Goal: Transaction & Acquisition: Subscribe to service/newsletter

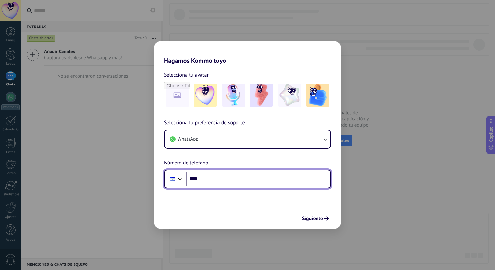
click at [291, 174] on input "****" at bounding box center [258, 179] width 144 height 15
type input "**********"
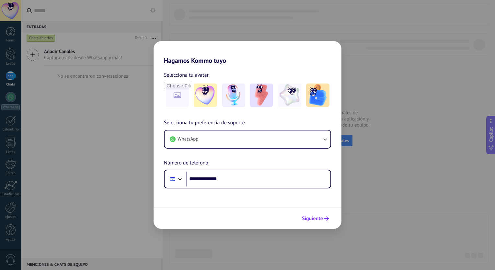
click at [312, 218] on span "Siguiente" at bounding box center [312, 218] width 21 height 5
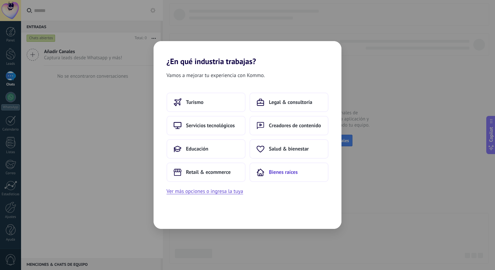
drag, startPoint x: 312, startPoint y: 218, endPoint x: 299, endPoint y: 175, distance: 44.6
click at [299, 175] on div "Vamos a mejorar tu experiencia con Kommo. Turismo Legal & consultoría Servicios…" at bounding box center [247, 147] width 188 height 163
click at [227, 191] on button "Ver más opciones o ingresa la tuya" at bounding box center [204, 191] width 76 height 8
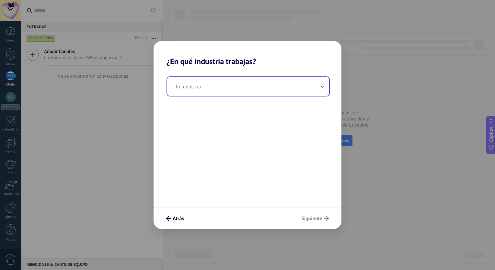
click at [236, 94] on input "text" at bounding box center [248, 86] width 162 height 19
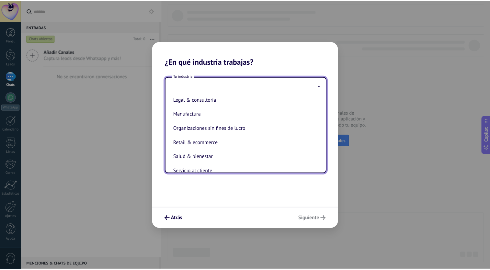
scroll to position [91, 0]
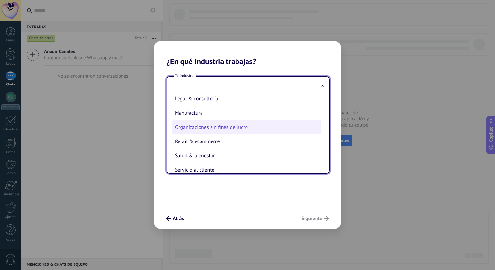
click at [289, 132] on li "Organizaciones sin fines de lucro" at bounding box center [246, 127] width 149 height 14
type input "**********"
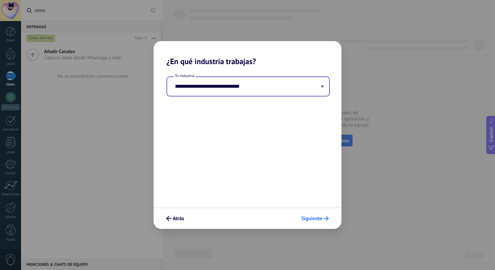
click at [310, 219] on span "Siguiente" at bounding box center [311, 218] width 21 height 5
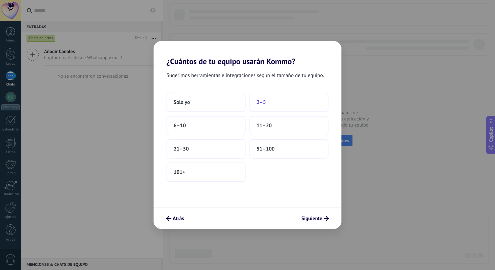
click at [276, 105] on button "2–5" at bounding box center [288, 102] width 79 height 19
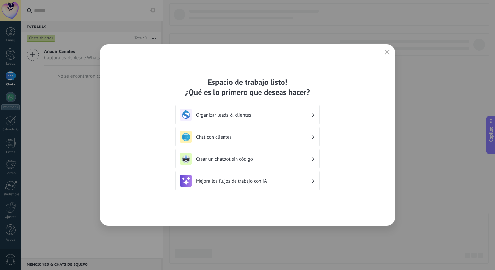
click at [264, 134] on h3 "Chat con clientes" at bounding box center [253, 137] width 115 height 6
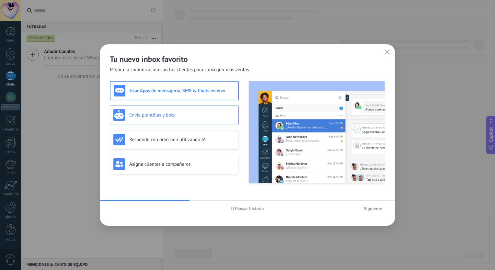
click at [225, 120] on div "Envía plantillas y bots" at bounding box center [174, 115] width 122 height 12
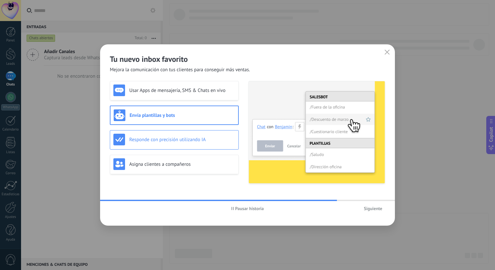
click at [220, 145] on div "Responde con precisión utilizando IA" at bounding box center [174, 139] width 129 height 19
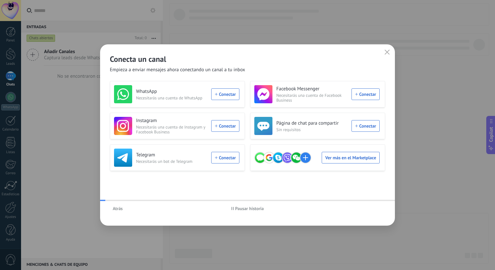
click at [223, 161] on div "Telegram Necesitarás un bot de Telegram Conectar" at bounding box center [176, 158] width 125 height 18
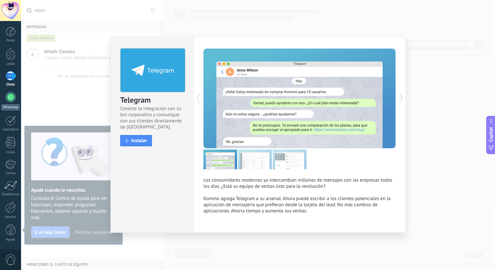
click at [14, 97] on div at bounding box center [11, 97] width 10 height 10
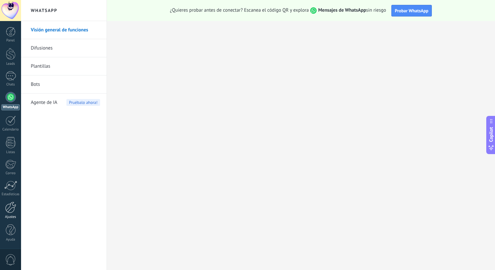
click at [12, 211] on div at bounding box center [10, 207] width 11 height 11
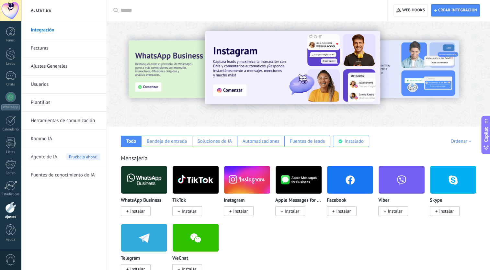
click at [59, 68] on link "Ajustes Generales" at bounding box center [65, 66] width 69 height 18
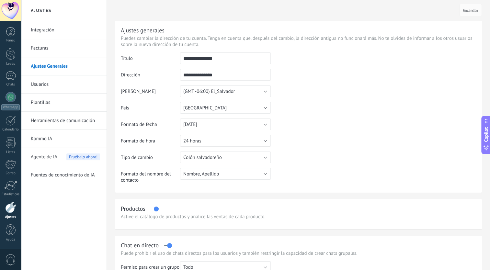
click at [225, 59] on input "**********" at bounding box center [225, 58] width 91 height 12
drag, startPoint x: 225, startPoint y: 59, endPoint x: 183, endPoint y: 62, distance: 41.5
click at [183, 62] on input "**********" at bounding box center [225, 58] width 91 height 12
click at [14, 101] on div at bounding box center [11, 97] width 10 height 10
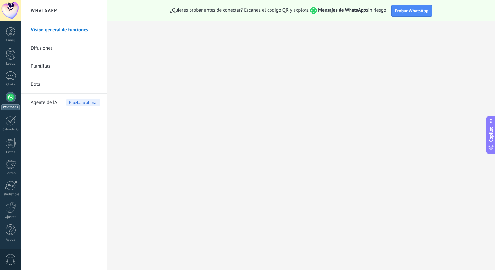
click at [10, 259] on span "0" at bounding box center [10, 259] width 11 height 11
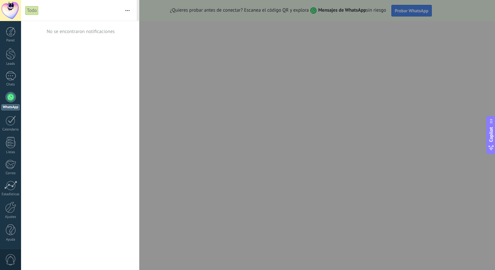
click at [10, 259] on span "0" at bounding box center [10, 259] width 11 height 11
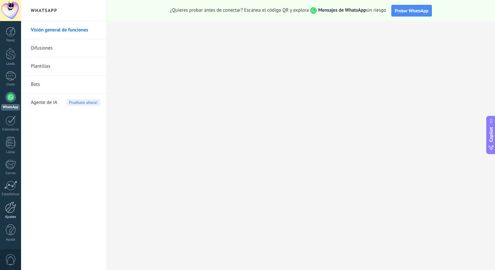
click at [12, 207] on div at bounding box center [10, 207] width 11 height 11
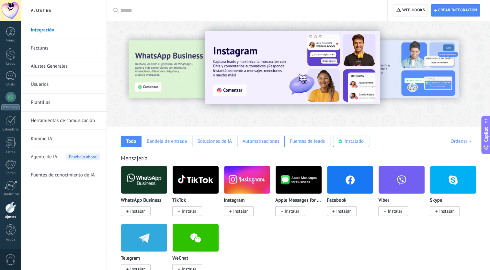
click at [51, 65] on link "Ajustes Generales" at bounding box center [65, 66] width 69 height 18
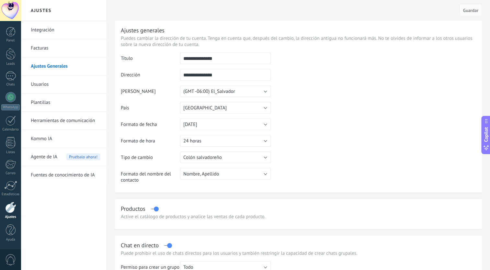
click at [297, 95] on td at bounding box center [373, 85] width 205 height 66
click at [8, 258] on span "0" at bounding box center [10, 259] width 11 height 11
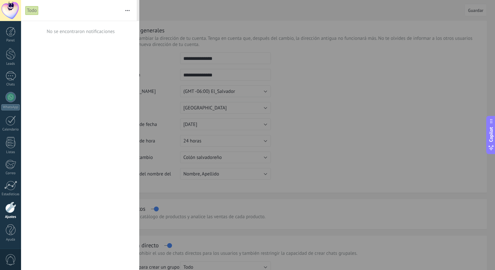
click at [129, 11] on button "button" at bounding box center [127, 10] width 14 height 21
click at [14, 37] on link "Panel" at bounding box center [10, 35] width 21 height 16
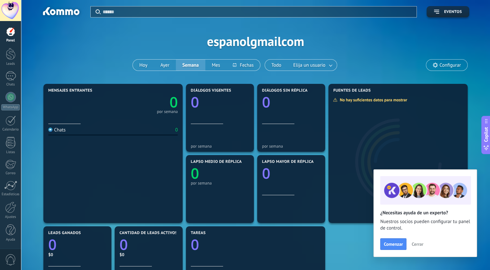
click at [459, 68] on span "Configurar" at bounding box center [446, 65] width 41 height 11
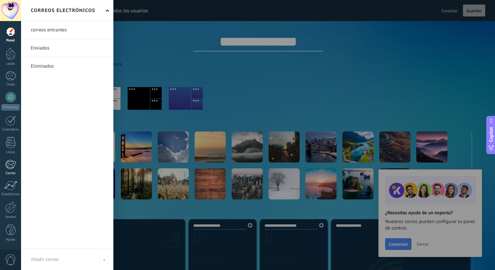
click at [13, 169] on div at bounding box center [10, 165] width 11 height 10
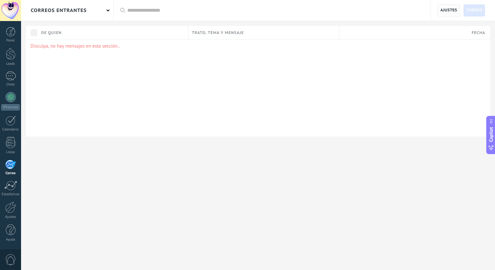
click at [447, 10] on span "Ajustes" at bounding box center [448, 11] width 17 height 12
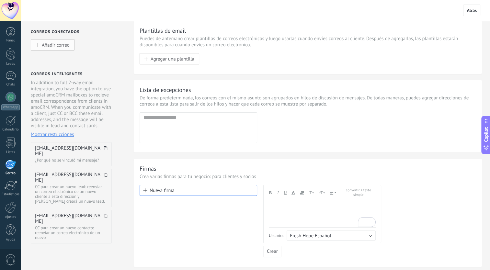
click at [63, 45] on span "Añadir correo" at bounding box center [56, 45] width 28 height 6
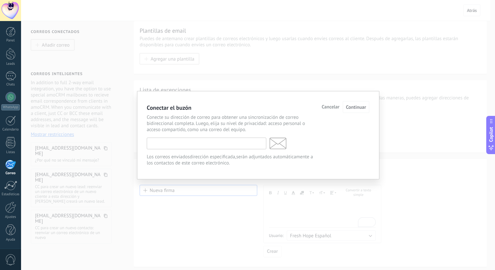
click at [172, 142] on input "text" at bounding box center [206, 144] width 119 height 12
type input "**********"
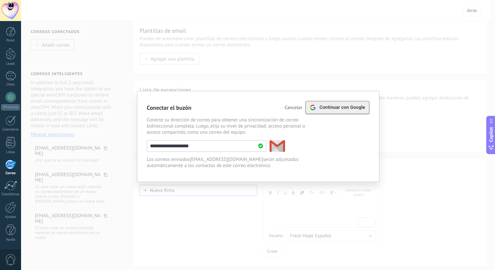
click at [341, 109] on span "Continuar con Google" at bounding box center [342, 107] width 46 height 5
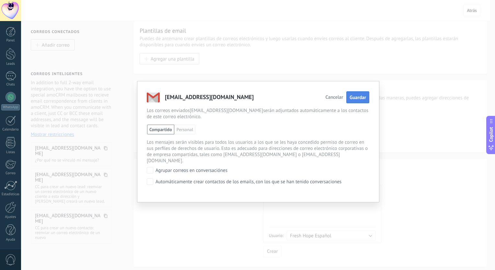
click at [359, 98] on span "Guardar" at bounding box center [357, 98] width 17 height 6
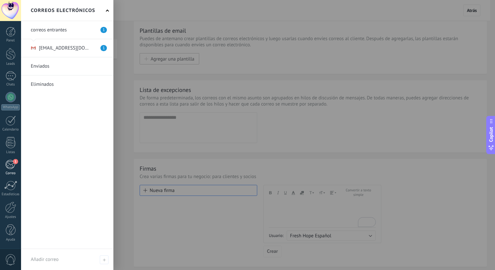
click at [8, 165] on div "1" at bounding box center [10, 165] width 11 height 10
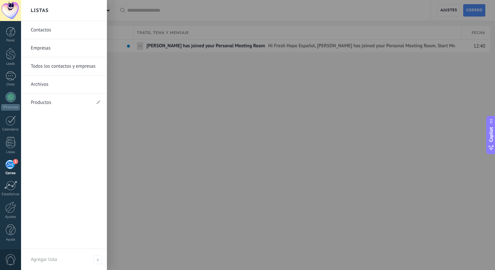
click at [53, 31] on link "Contactos" at bounding box center [66, 30] width 70 height 18
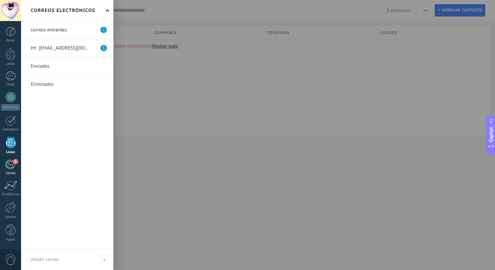
click at [12, 164] on div "1" at bounding box center [10, 165] width 11 height 10
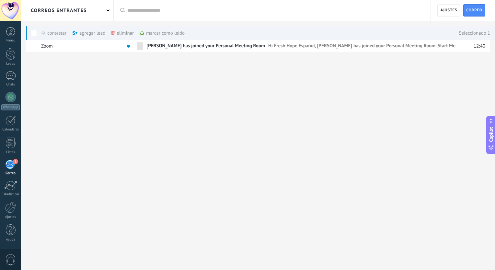
click at [118, 32] on div "eliminar màs" at bounding box center [133, 33] width 45 height 14
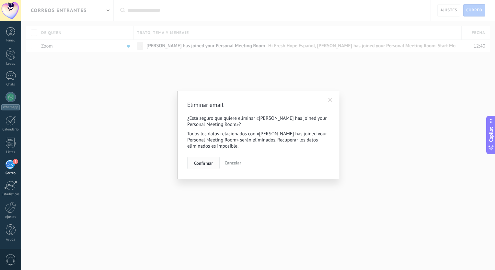
click at [209, 163] on span "Confirmar" at bounding box center [203, 163] width 19 height 5
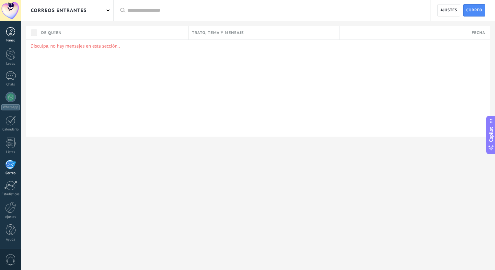
click at [10, 30] on div at bounding box center [11, 32] width 10 height 10
